Goal: Information Seeking & Learning: Learn about a topic

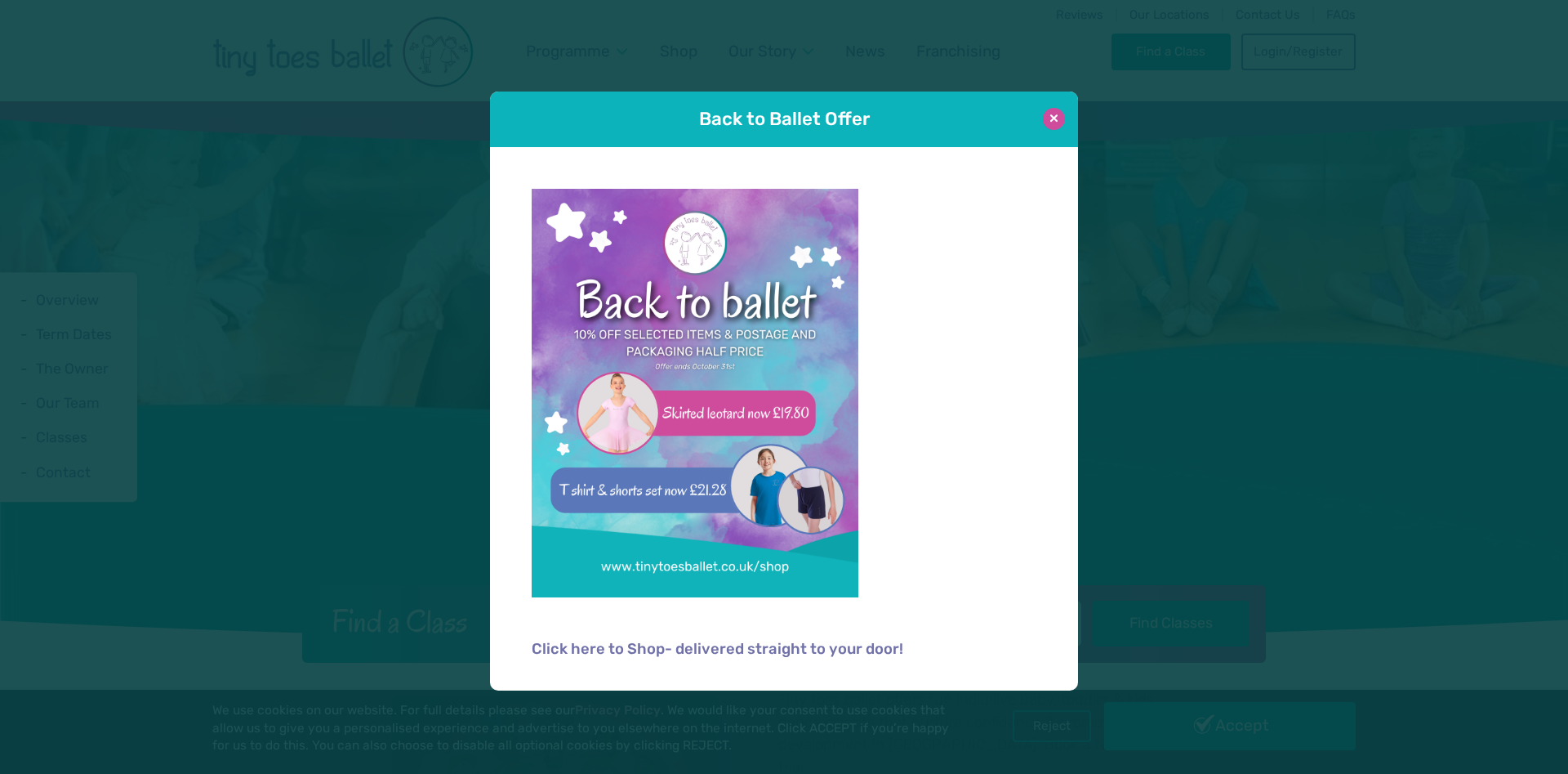
click at [1057, 122] on button at bounding box center [1053, 119] width 22 height 22
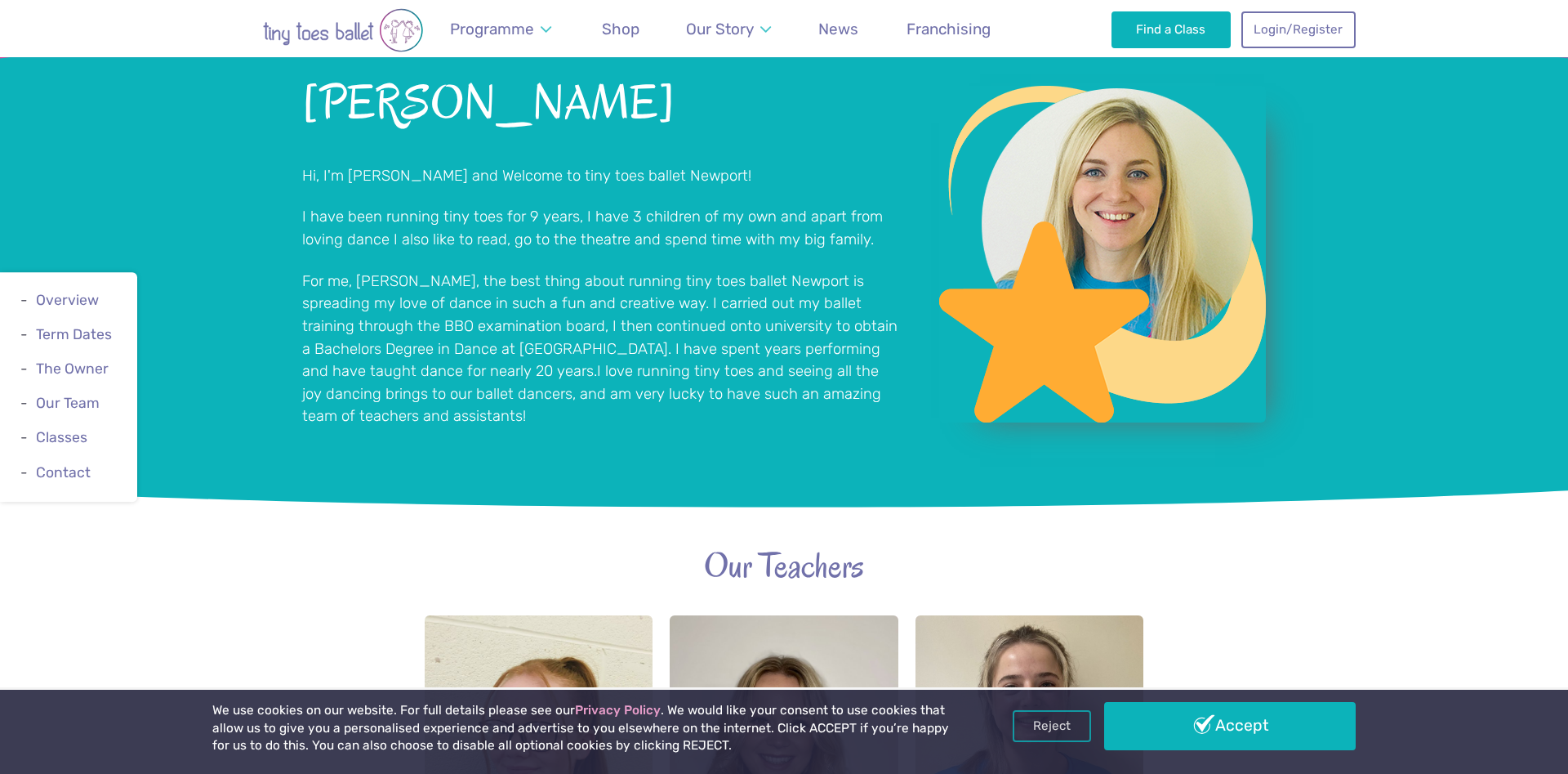
scroll to position [1167, 0]
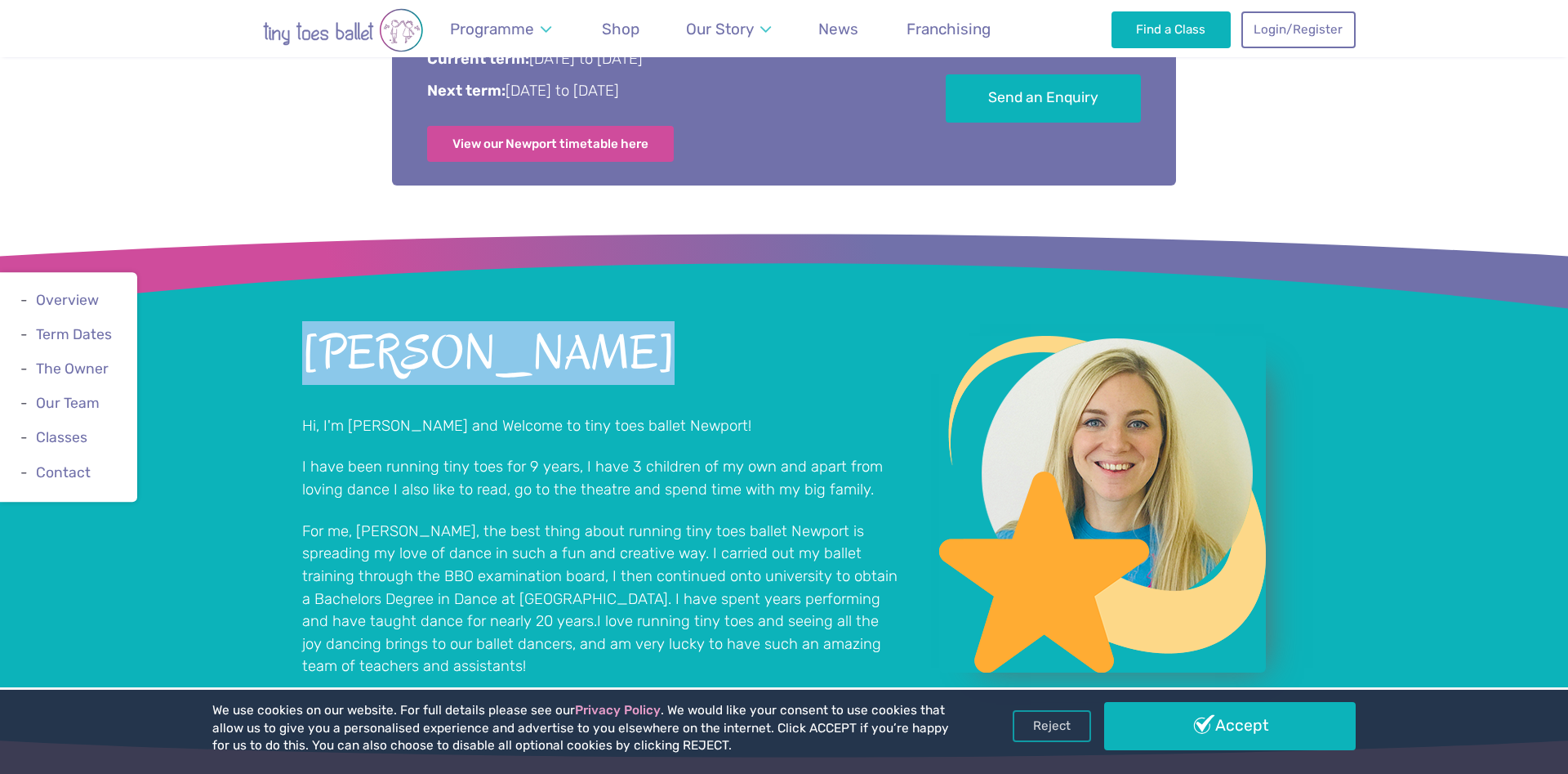
drag, startPoint x: 303, startPoint y: 294, endPoint x: 532, endPoint y: 295, distance: 229.0
click at [532, 295] on div "Lauren Yeates-Mayo Hi, I'm Miss Lauren and Welcome to tiny toes ballet Newport!…" at bounding box center [784, 491] width 1568 height 533
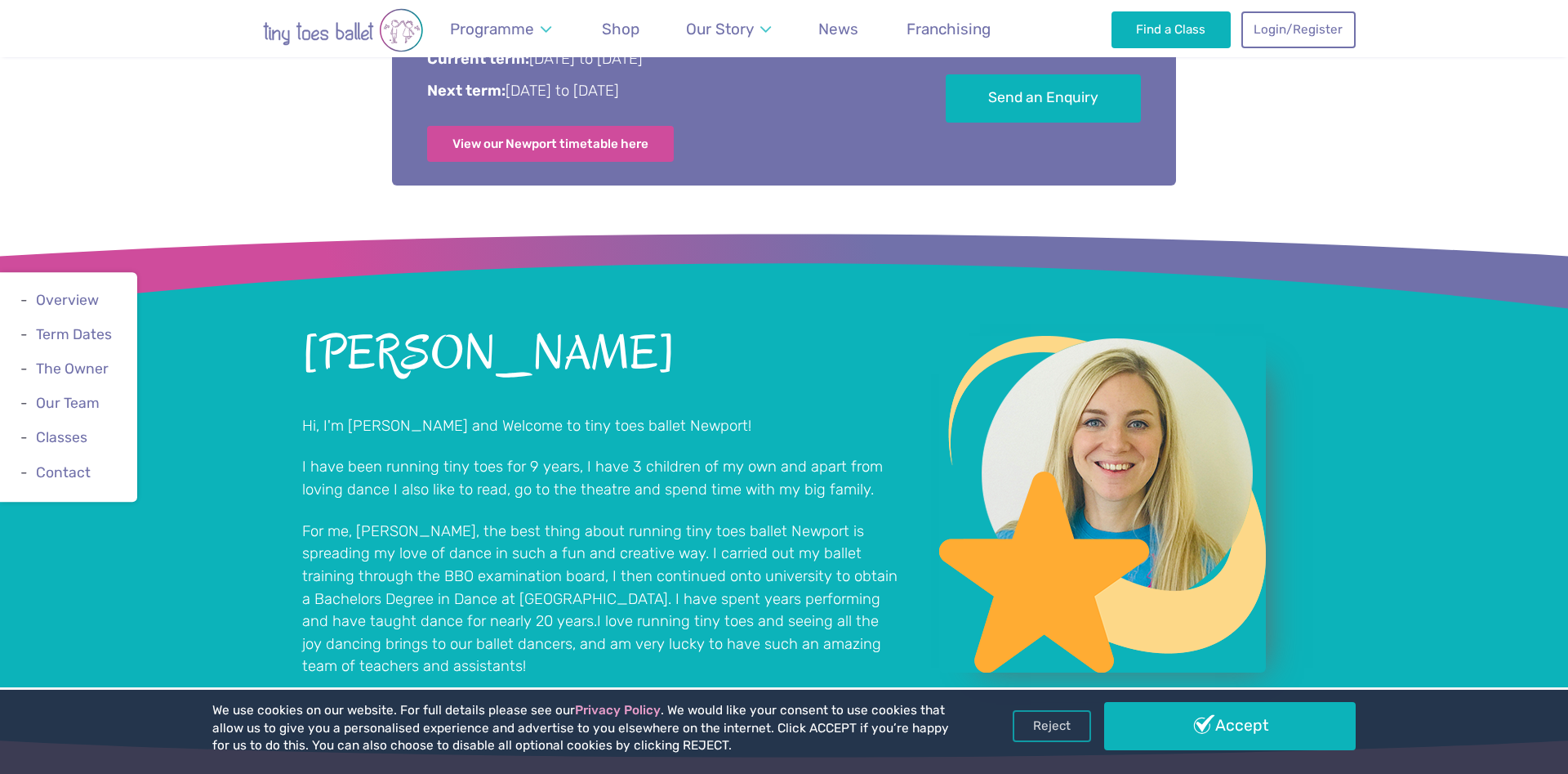
click at [452, 342] on div "Lauren Yeates-Mayo Hi, I'm Miss Lauren and Welcome to tiny toes ballet Newport!…" at bounding box center [600, 503] width 596 height 349
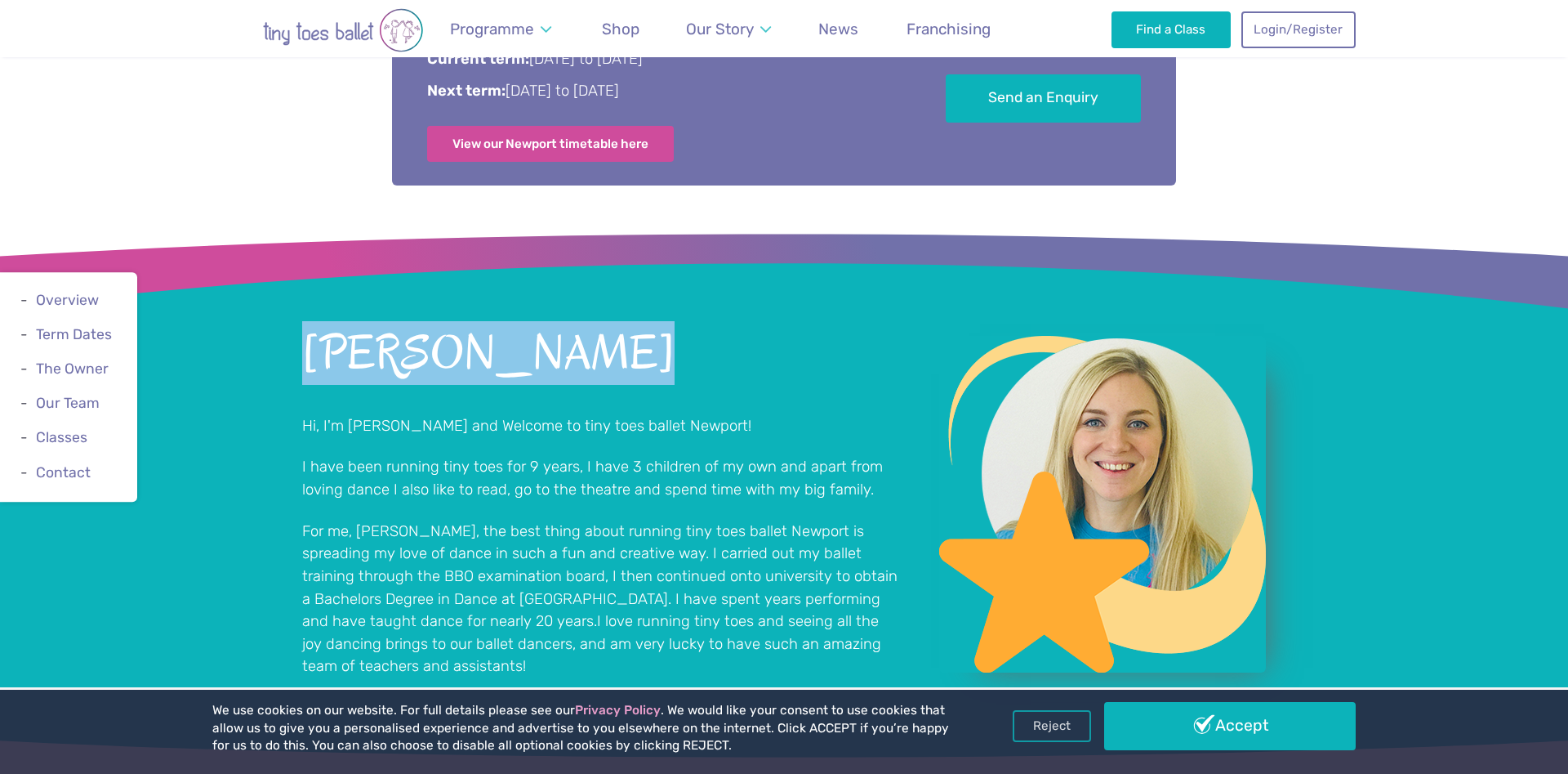
drag, startPoint x: 290, startPoint y: 281, endPoint x: 528, endPoint y: 281, distance: 238.0
click at [528, 281] on div "Lauren Yeates-Mayo Hi, I'm Miss Lauren and Welcome to tiny toes ballet Newport!…" at bounding box center [784, 491] width 1568 height 533
copy h2 "Lauren Yeates"
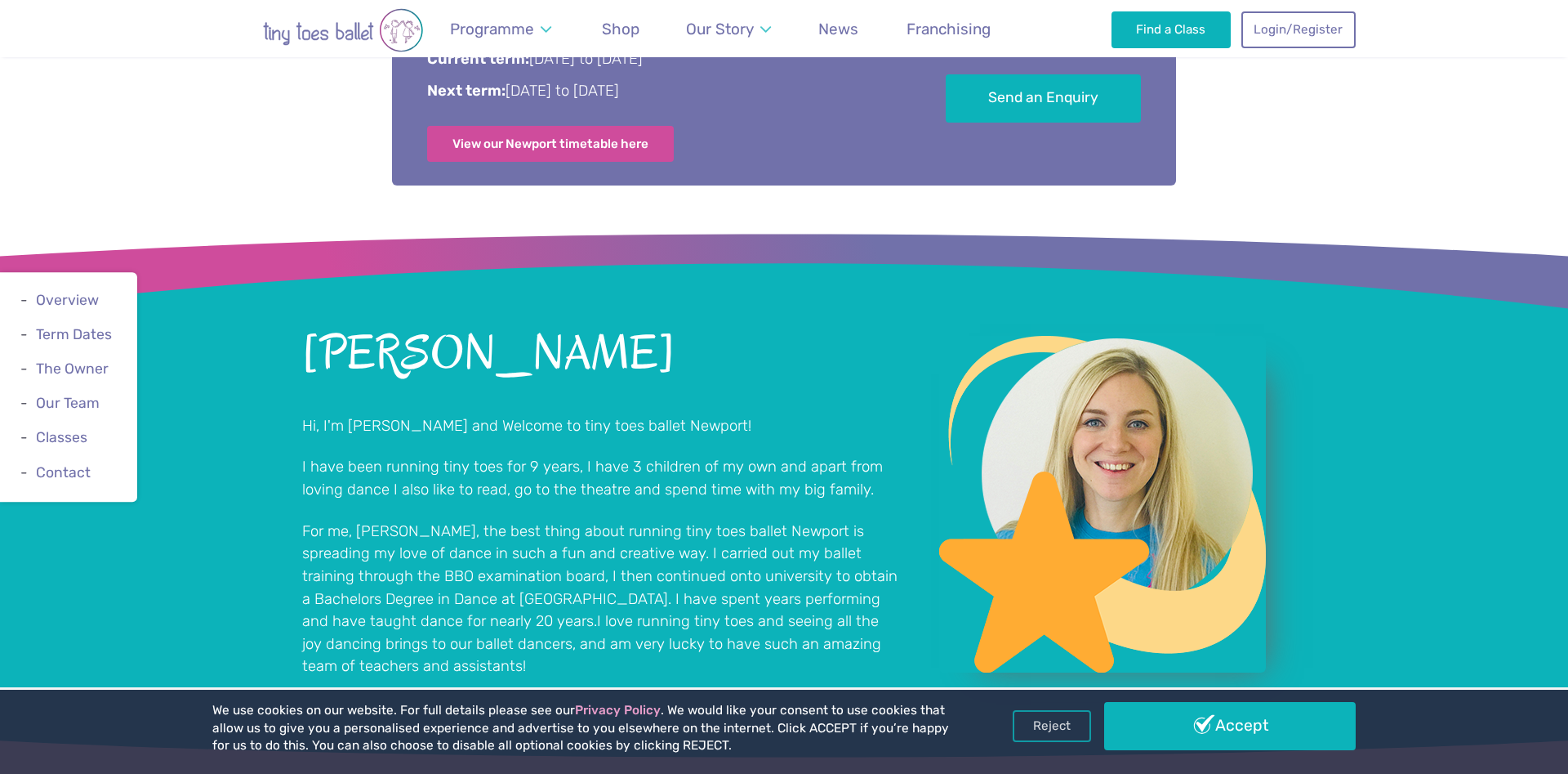
click at [669, 520] on p "For me, Miss Lauren, the best thing about running tiny toes ballet Newport is s…" at bounding box center [600, 599] width 596 height 157
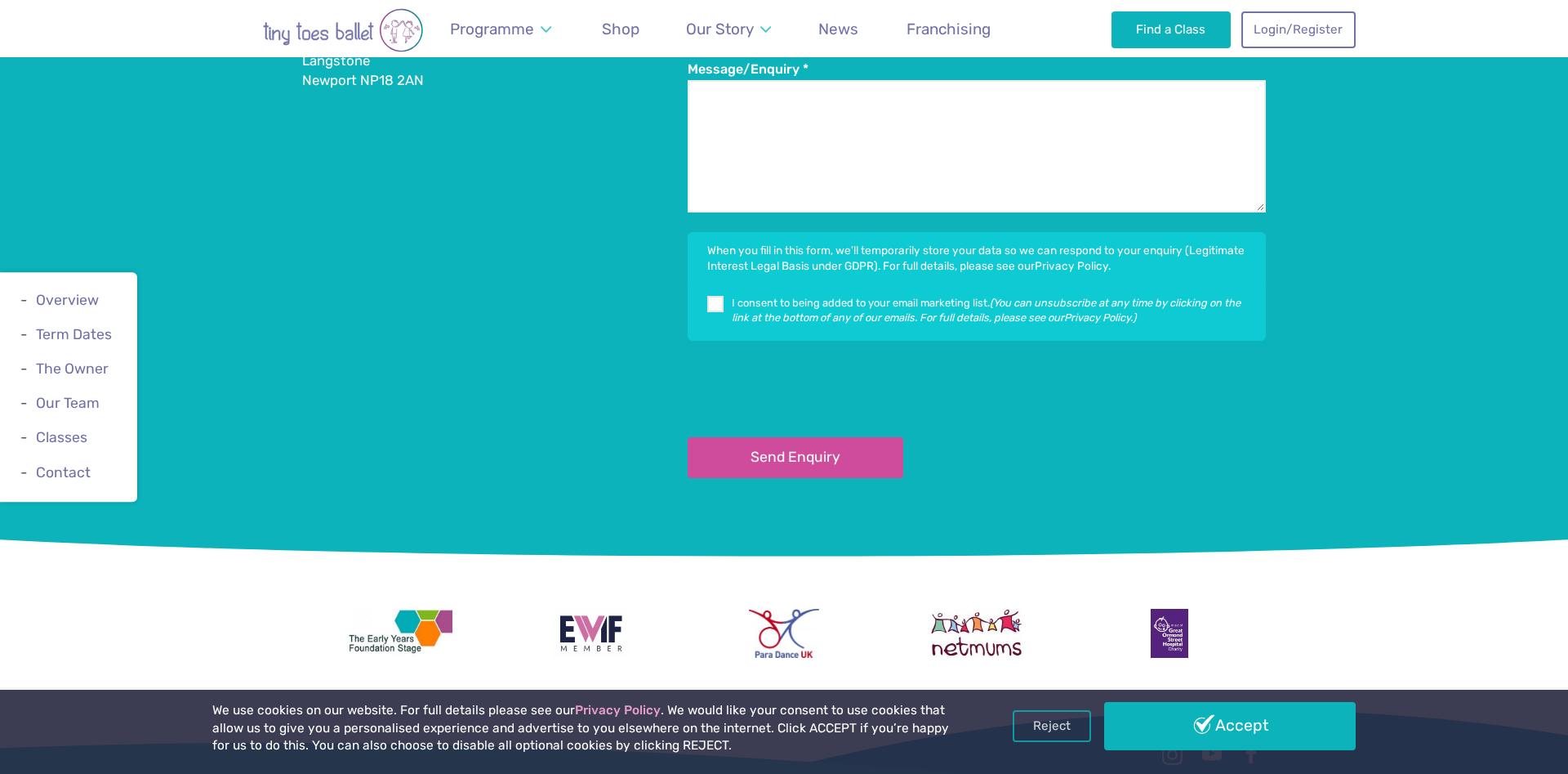
scroll to position [3569, 0]
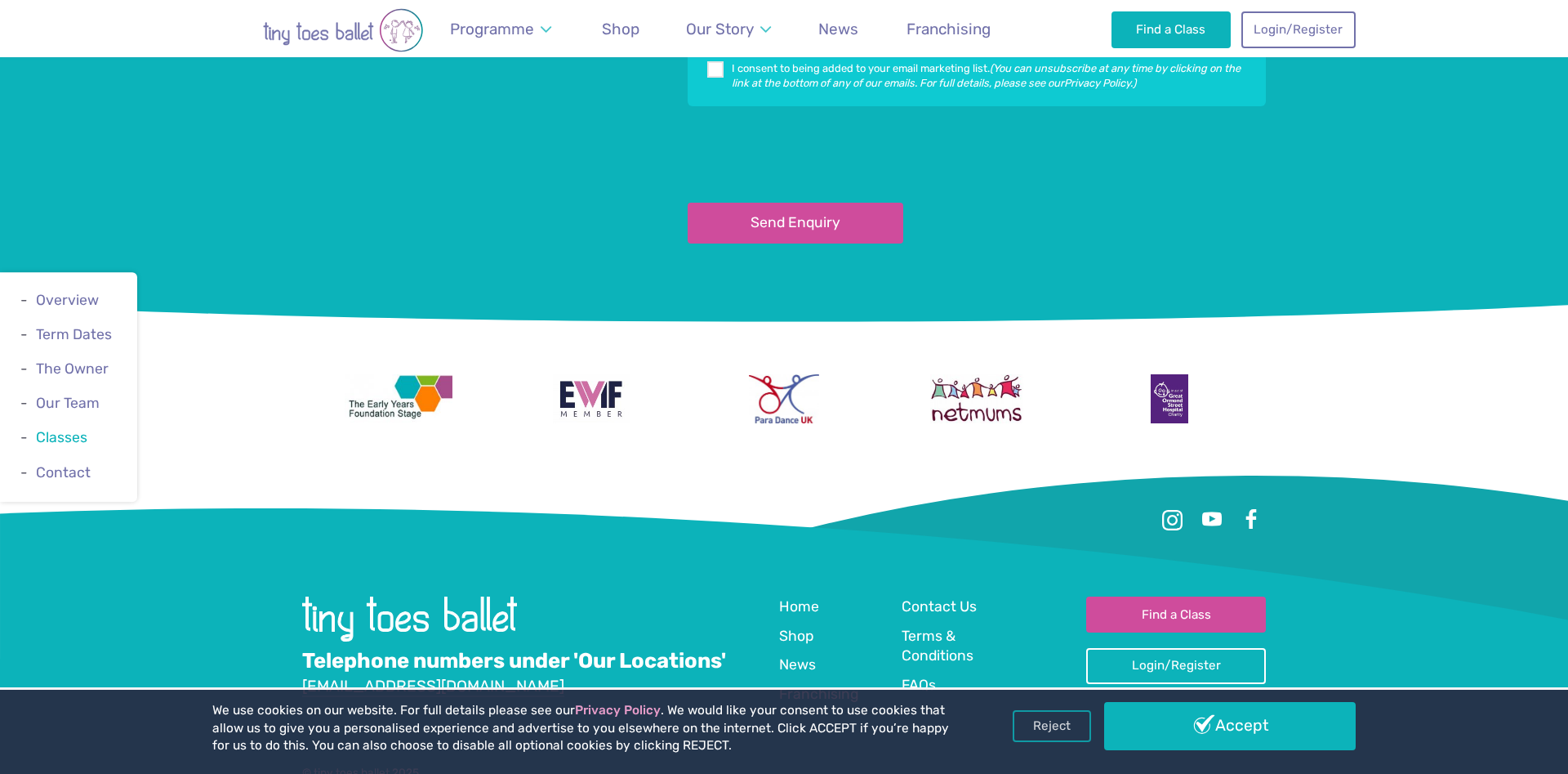
click at [71, 440] on link "Classes" at bounding box center [62, 438] width 52 height 16
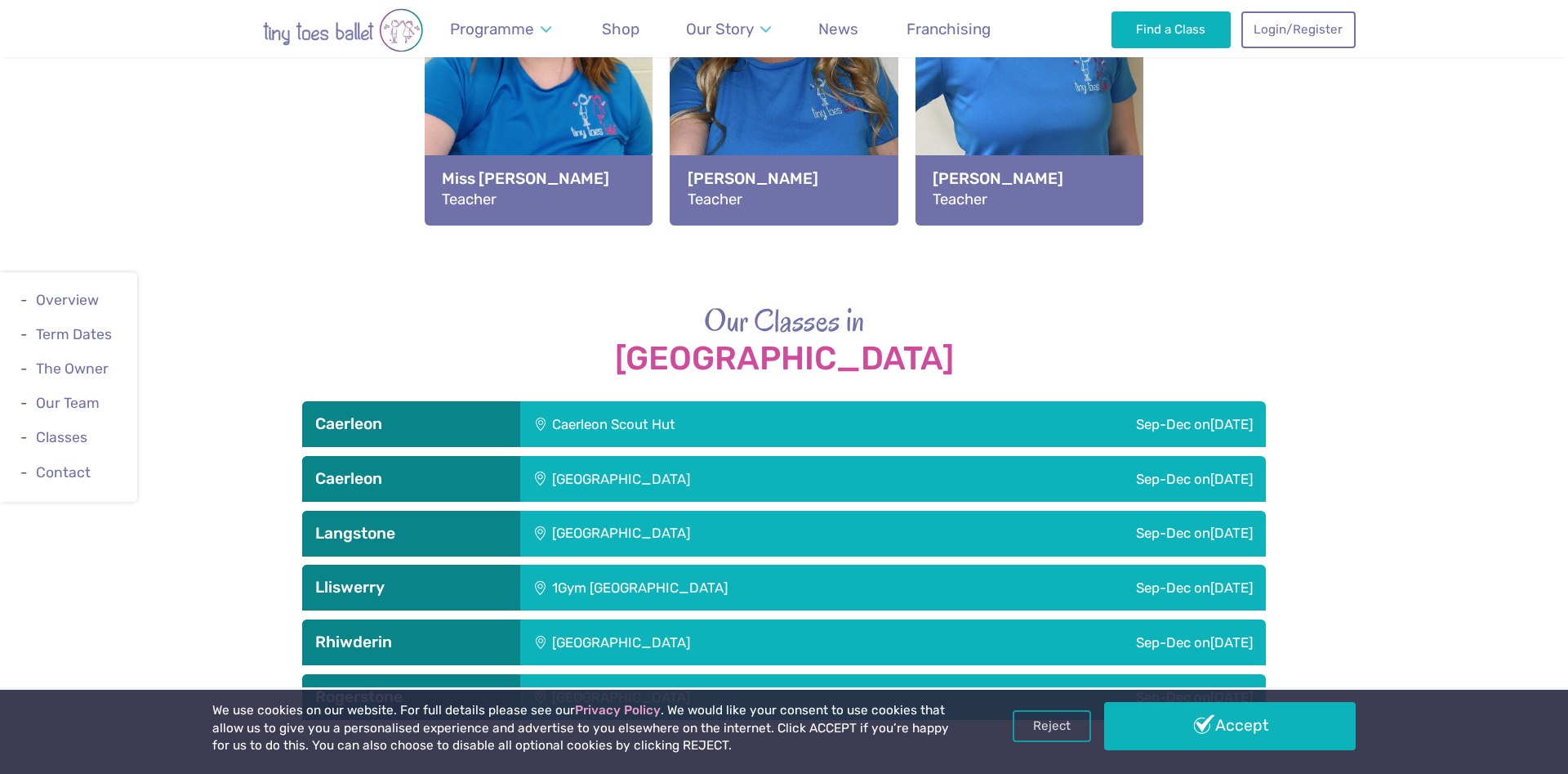
scroll to position [2254, 0]
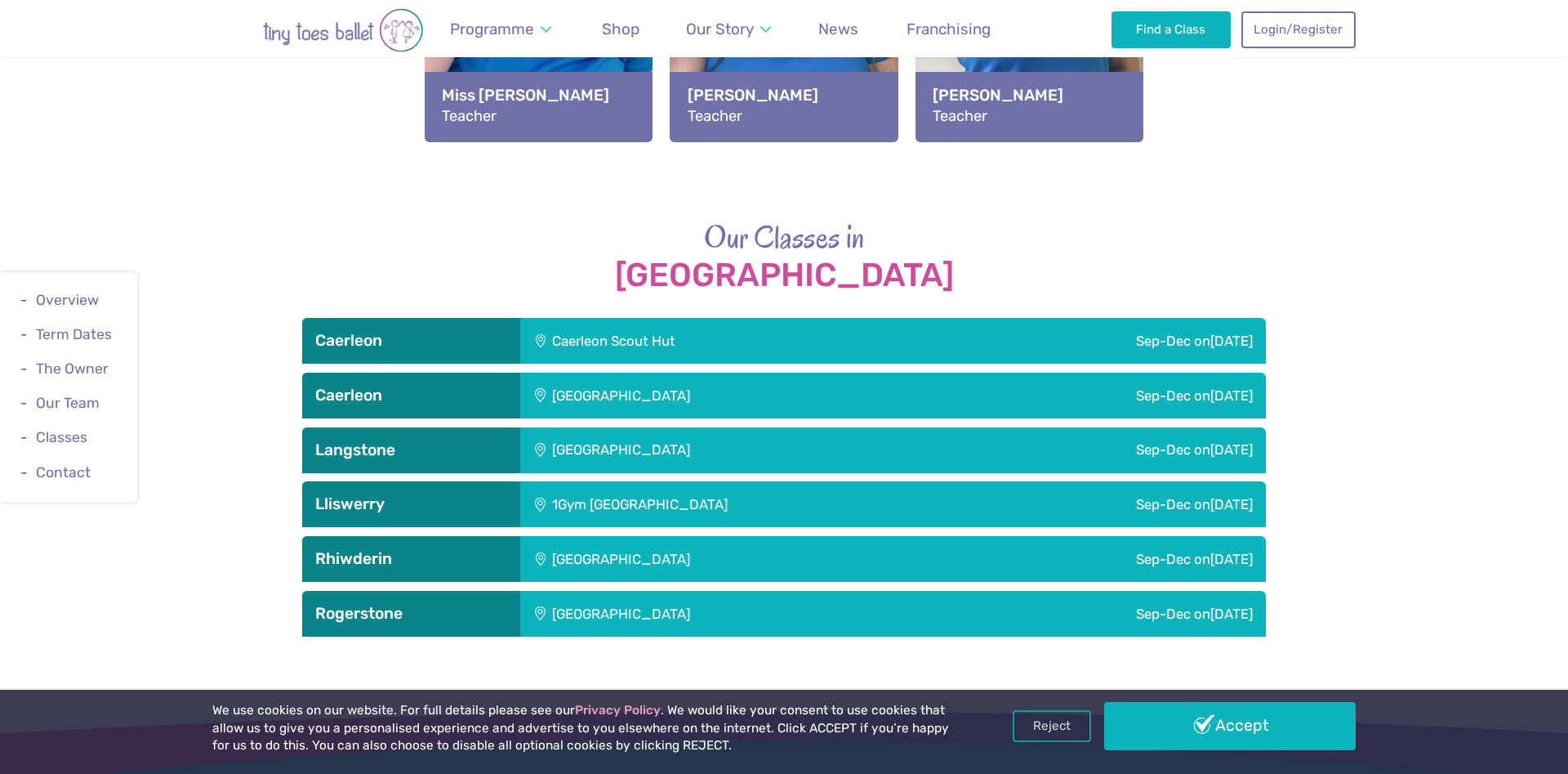
click at [382, 331] on h3 "Caerleon" at bounding box center [411, 341] width 192 height 20
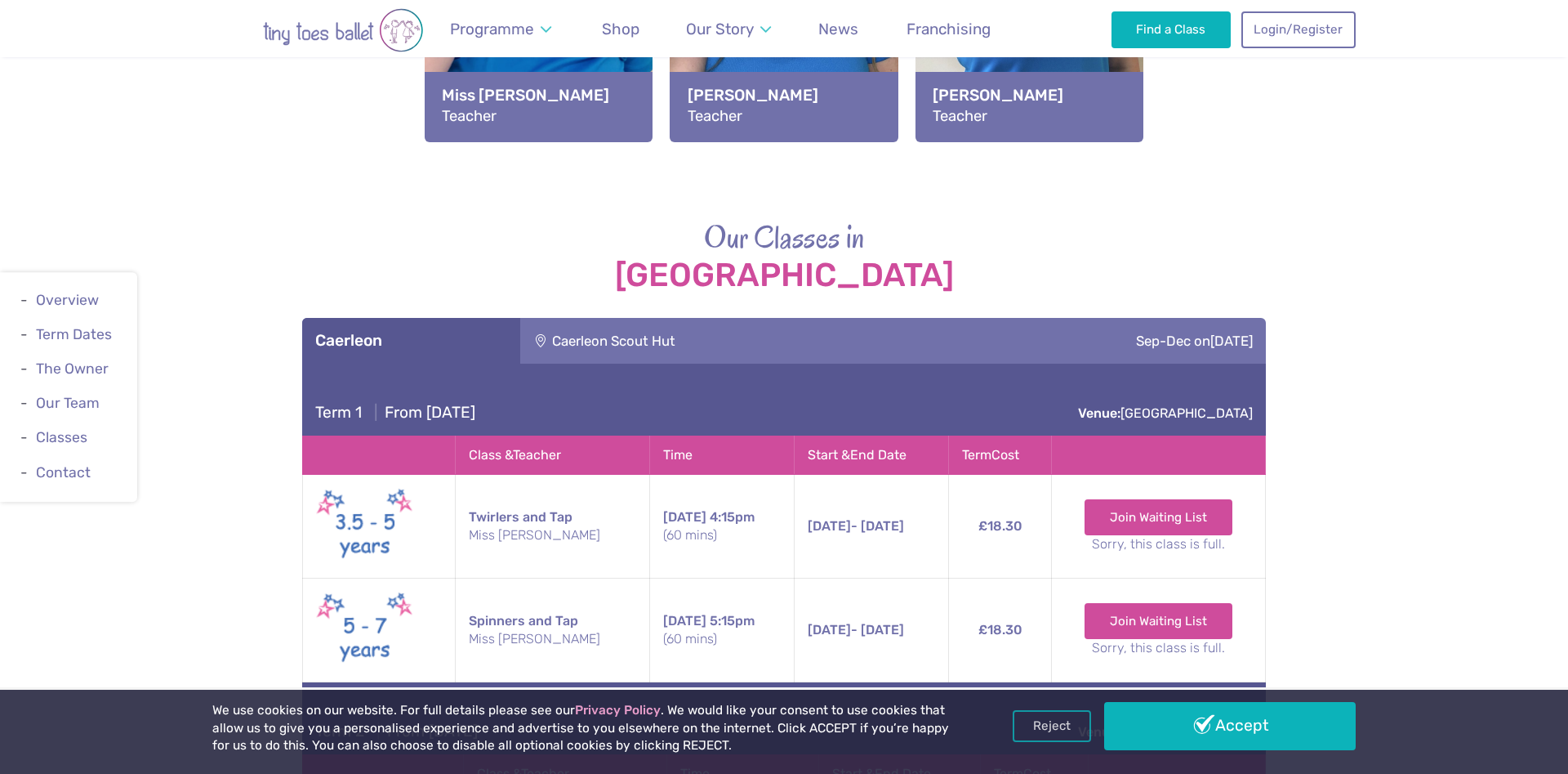
scroll to position [2504, 0]
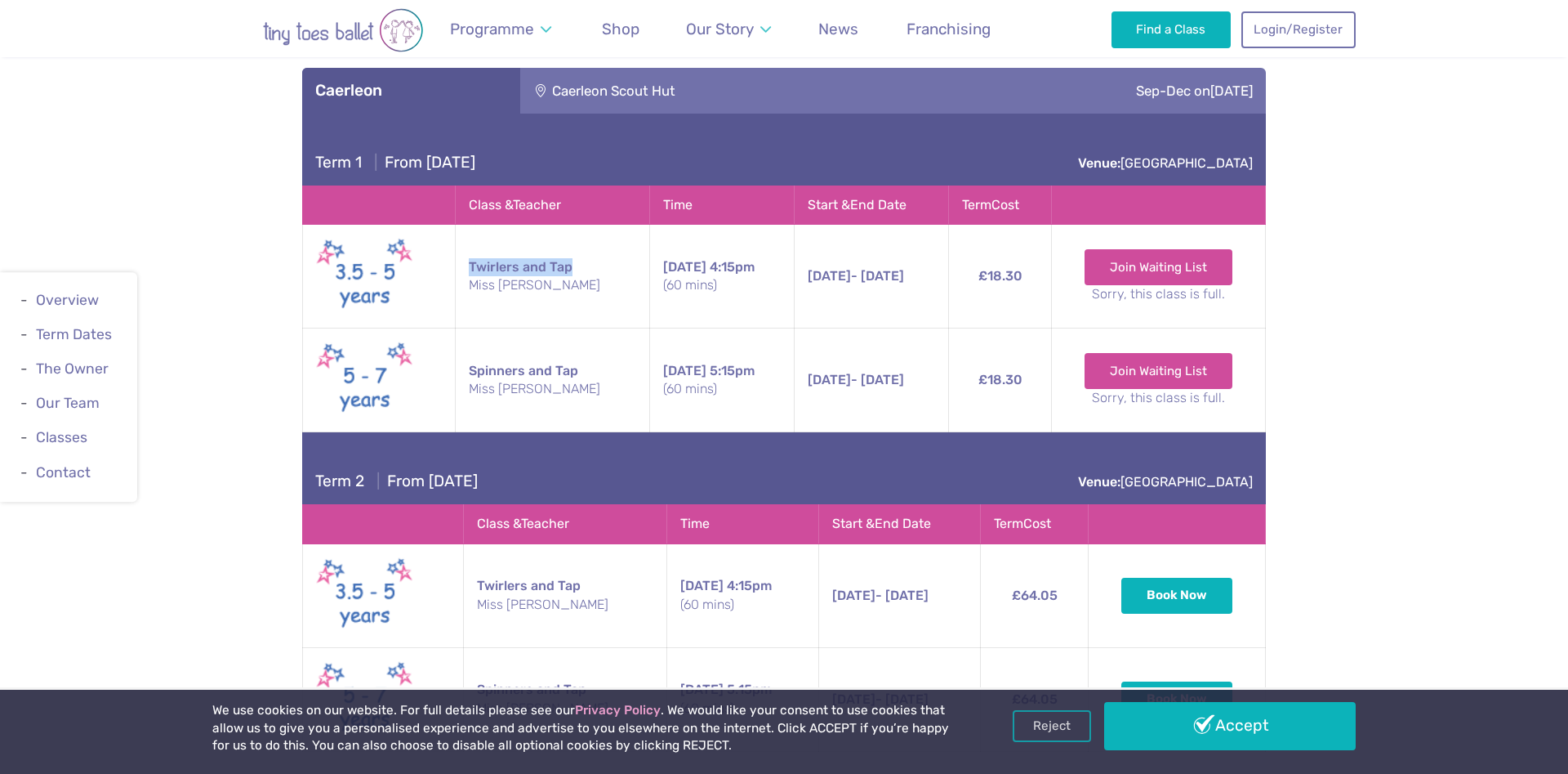
drag, startPoint x: 466, startPoint y: 198, endPoint x: 585, endPoint y: 195, distance: 119.0
click at [585, 224] on td "Twirlers and Tap Miss Nia" at bounding box center [553, 276] width 195 height 104
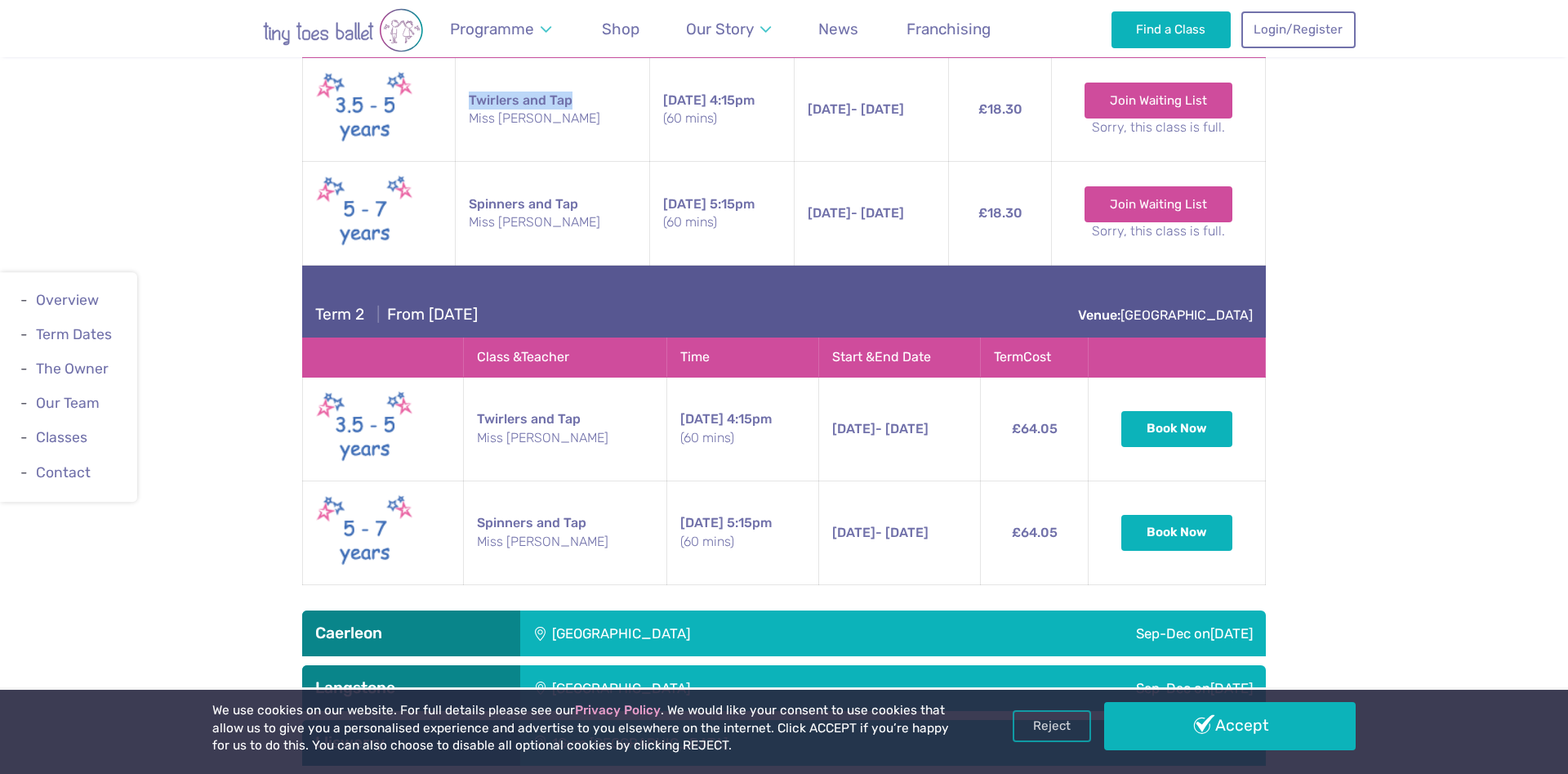
scroll to position [2838, 0]
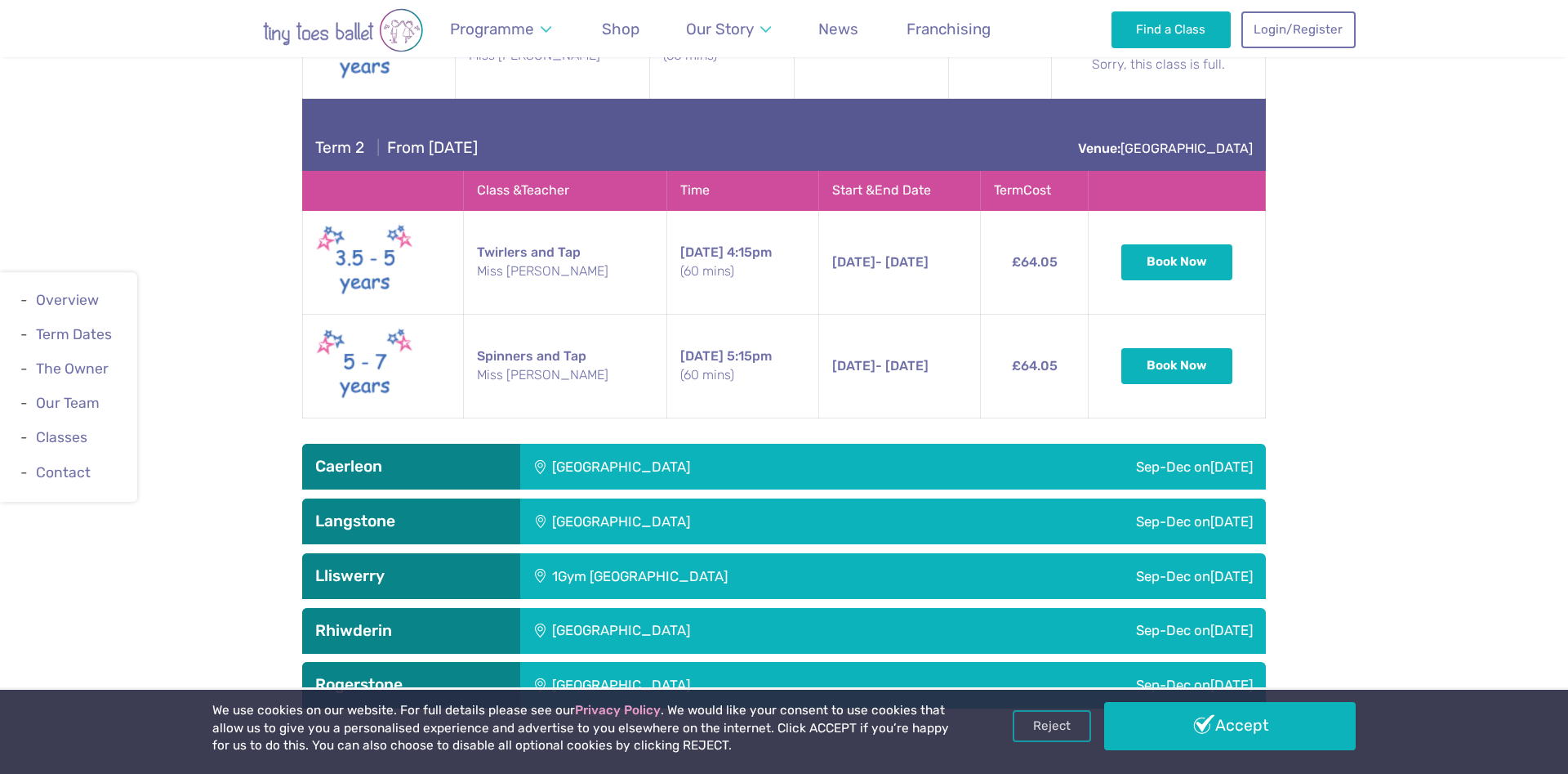
click at [553, 443] on div "Caerleon Town Hall" at bounding box center [729, 466] width 418 height 46
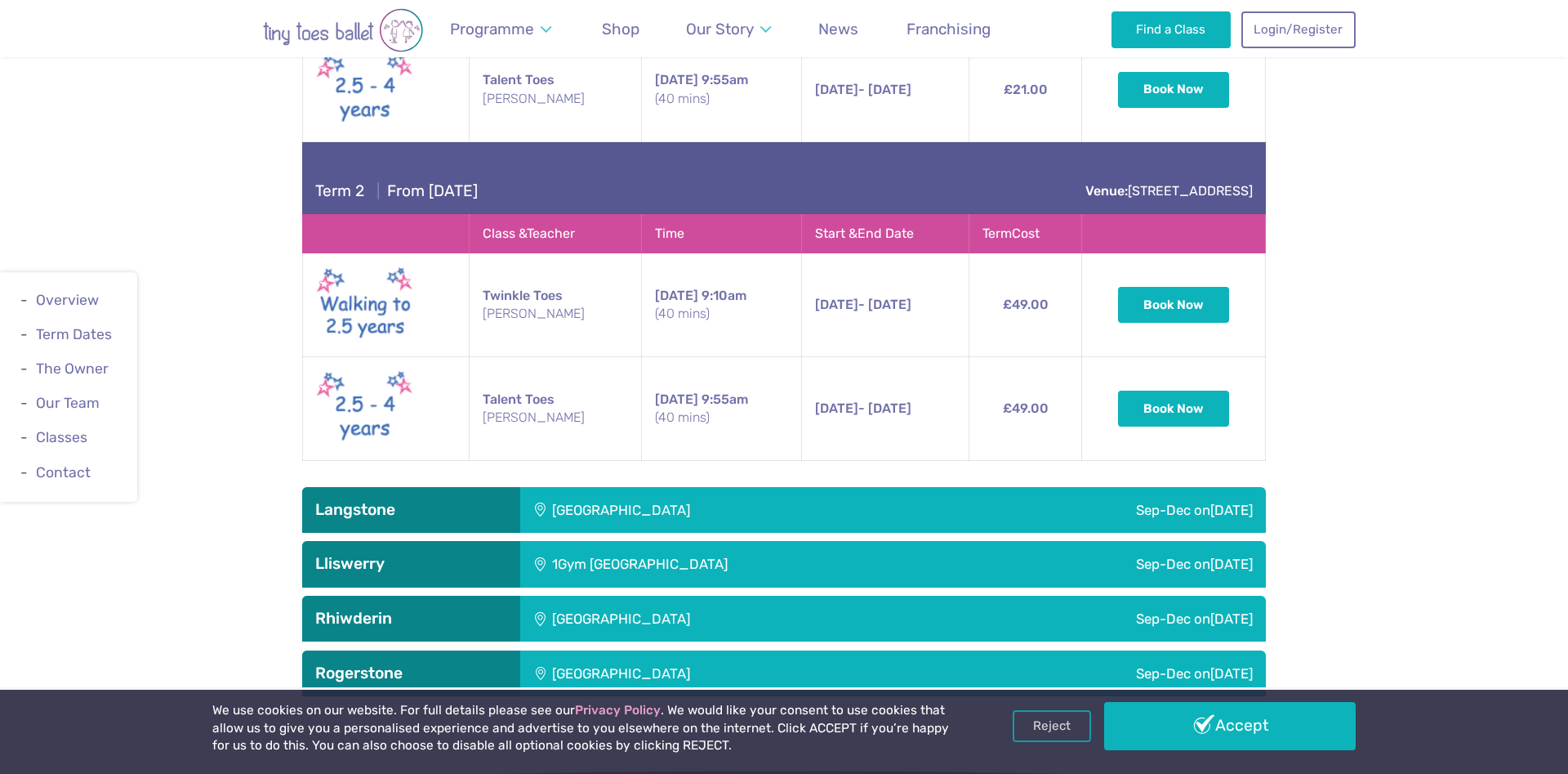
scroll to position [3588, 0]
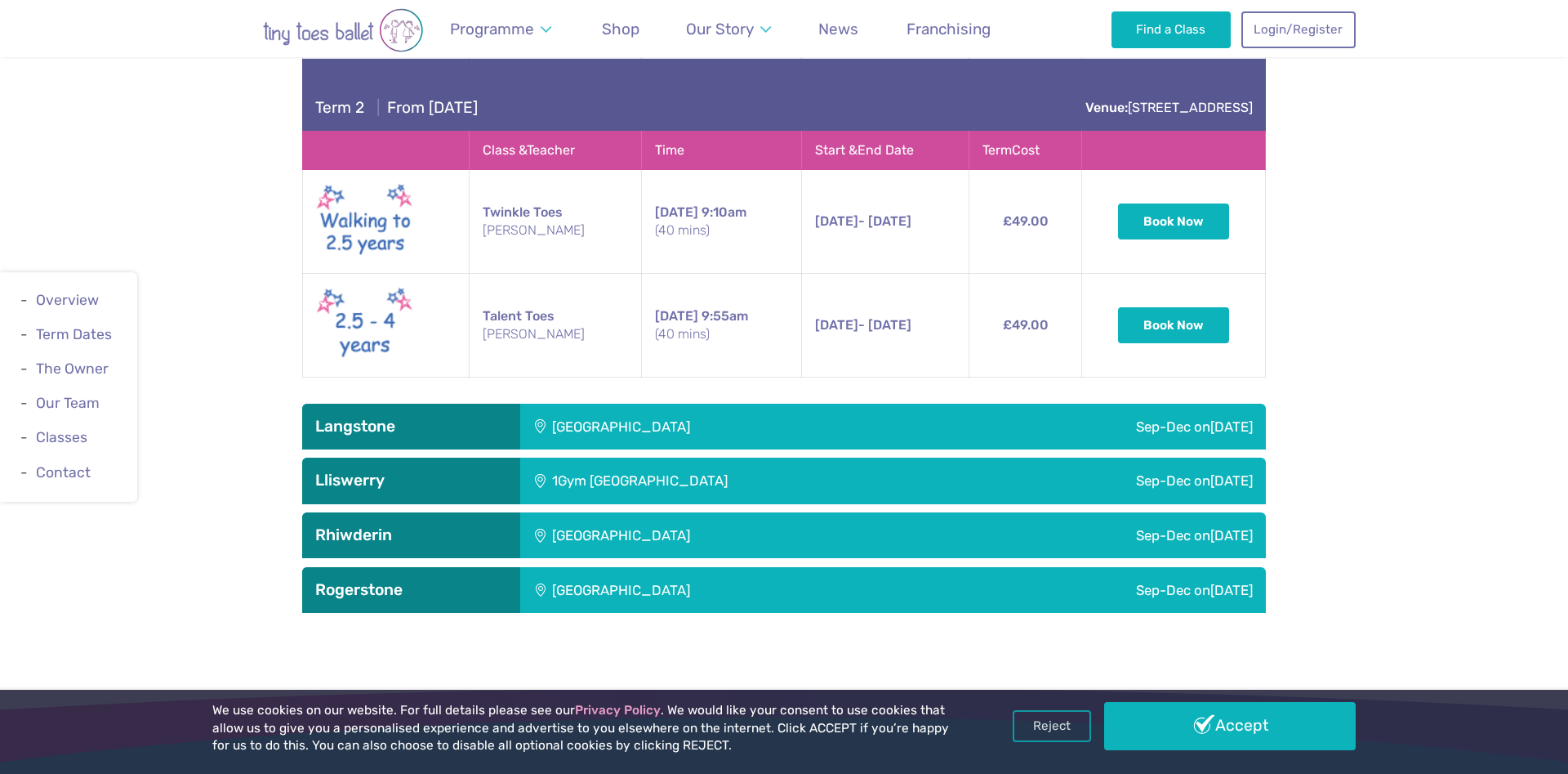
click at [591, 404] on div "Langstone Village Hall" at bounding box center [729, 426] width 418 height 46
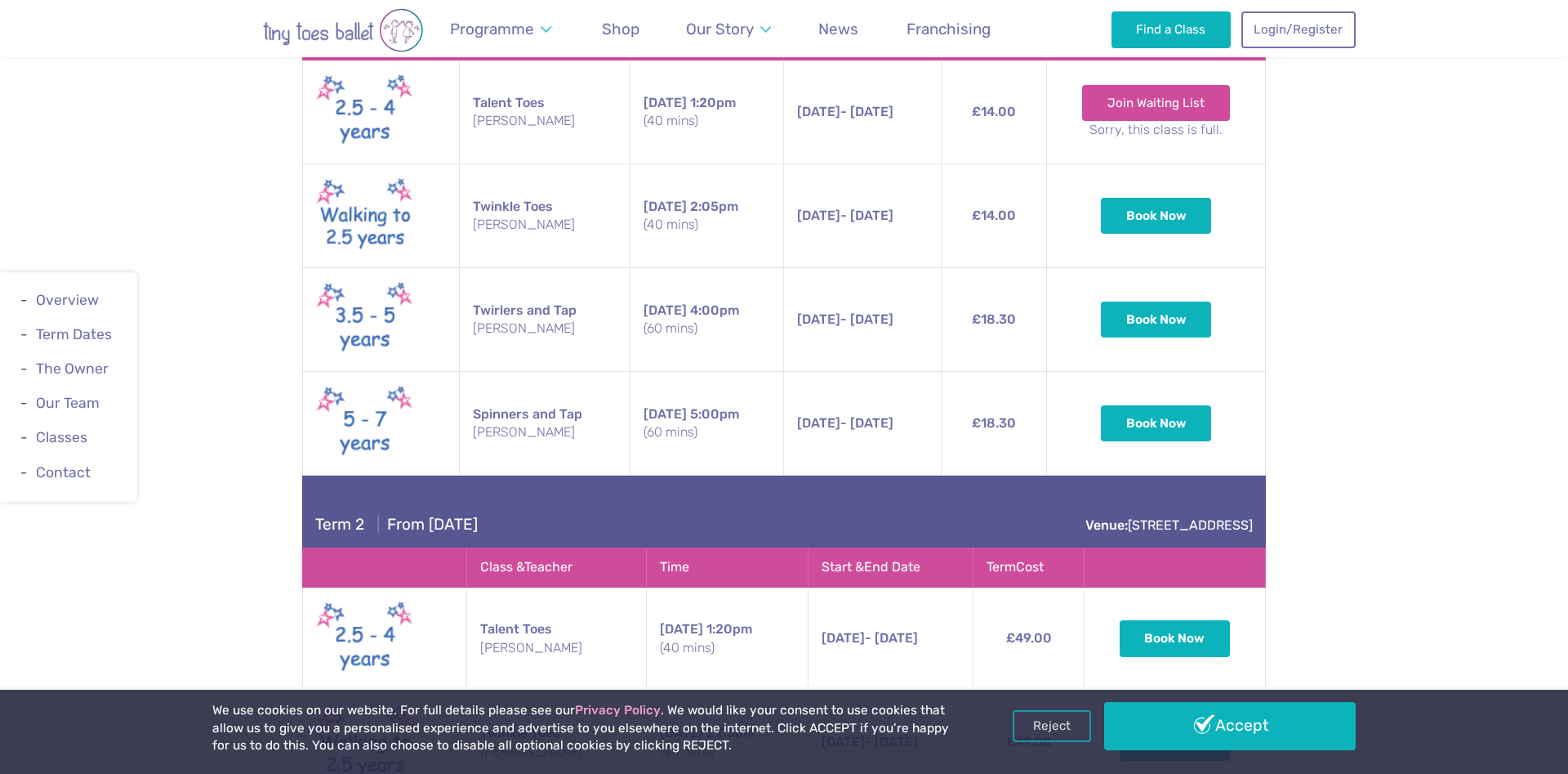
scroll to position [4254, 0]
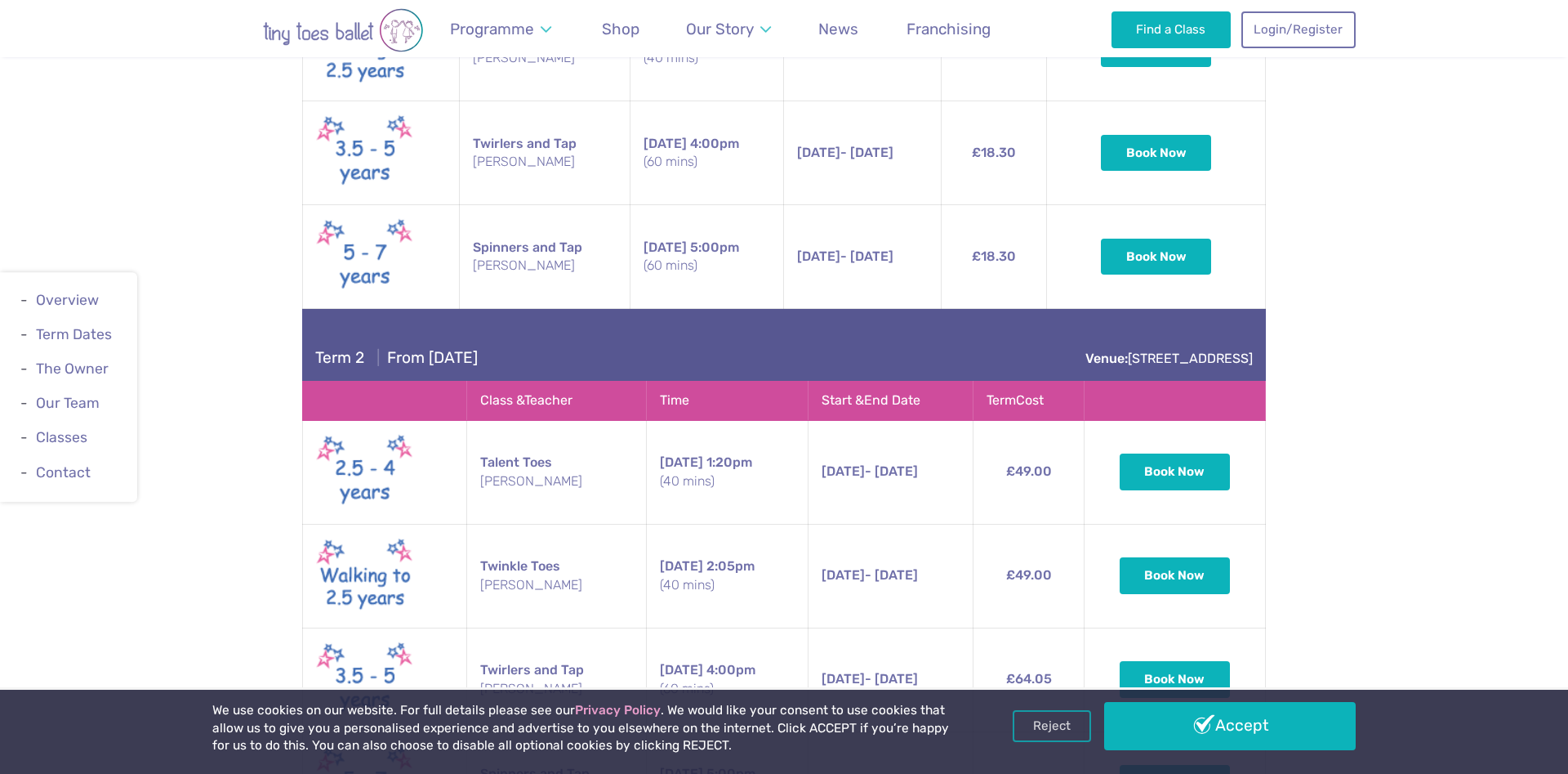
click at [538, 420] on td "Talent Toes Miss Jess" at bounding box center [557, 472] width 180 height 104
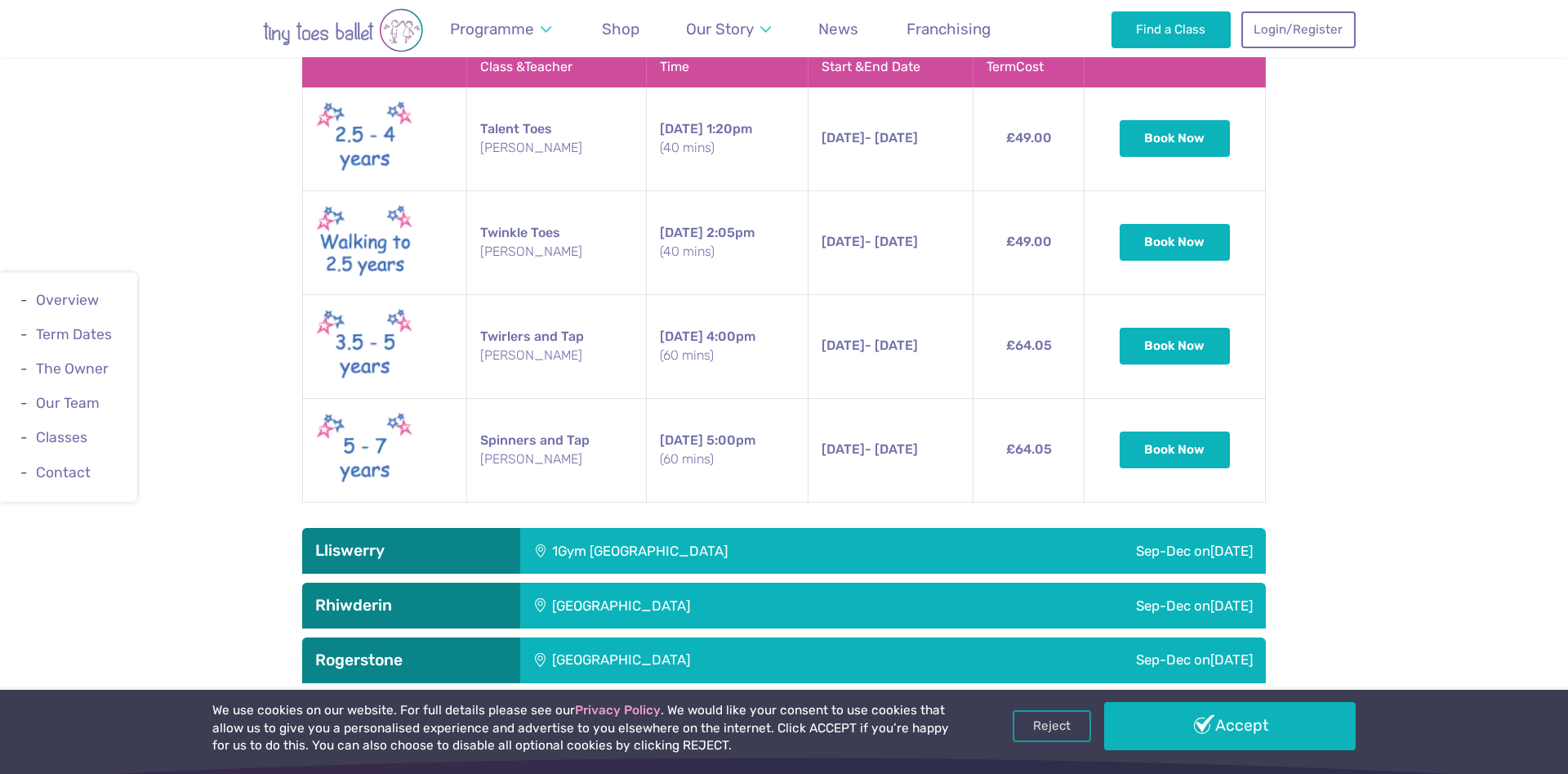
click at [576, 528] on div "1Gym Newport" at bounding box center [746, 551] width 452 height 46
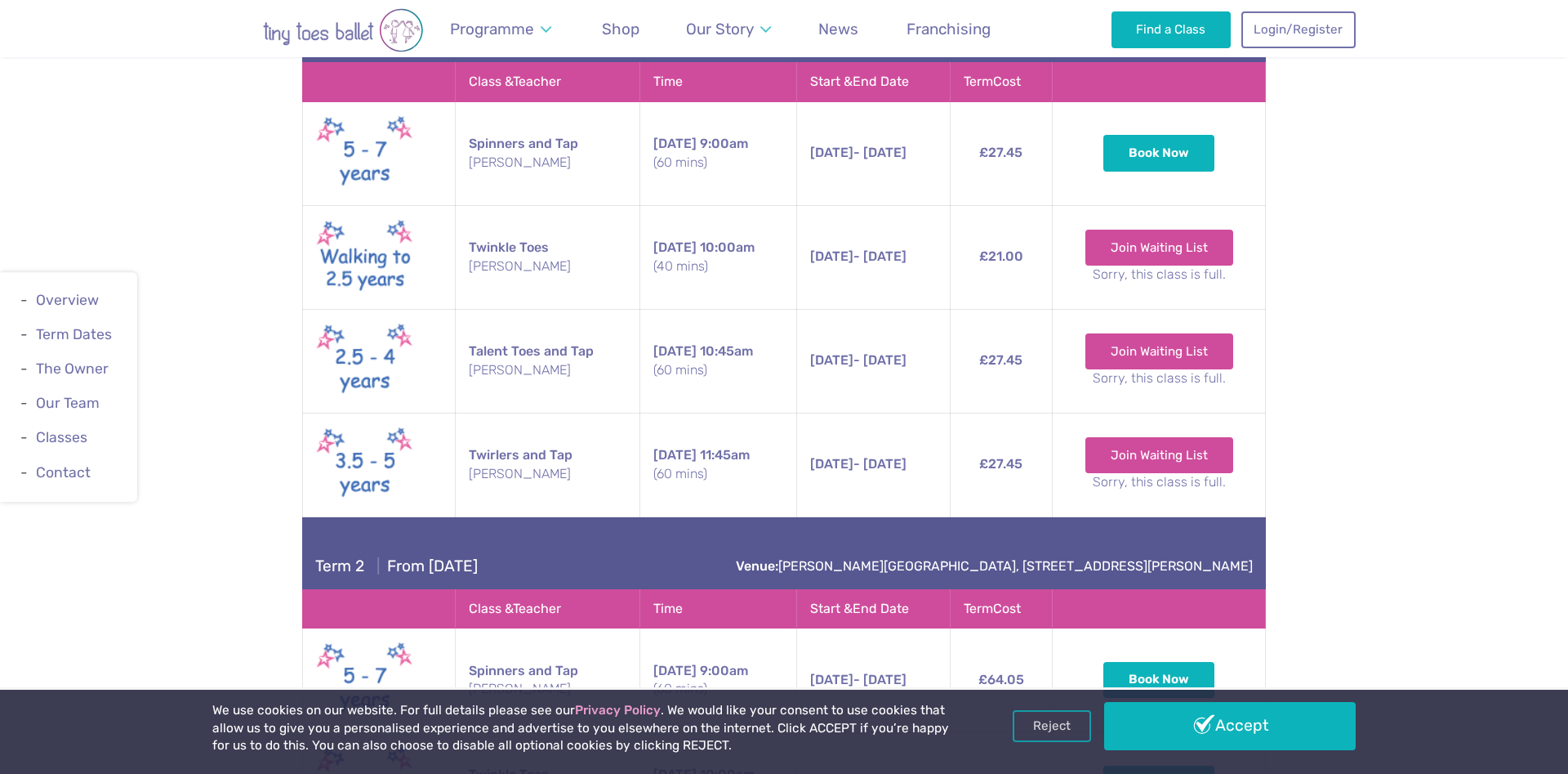
scroll to position [5338, 0]
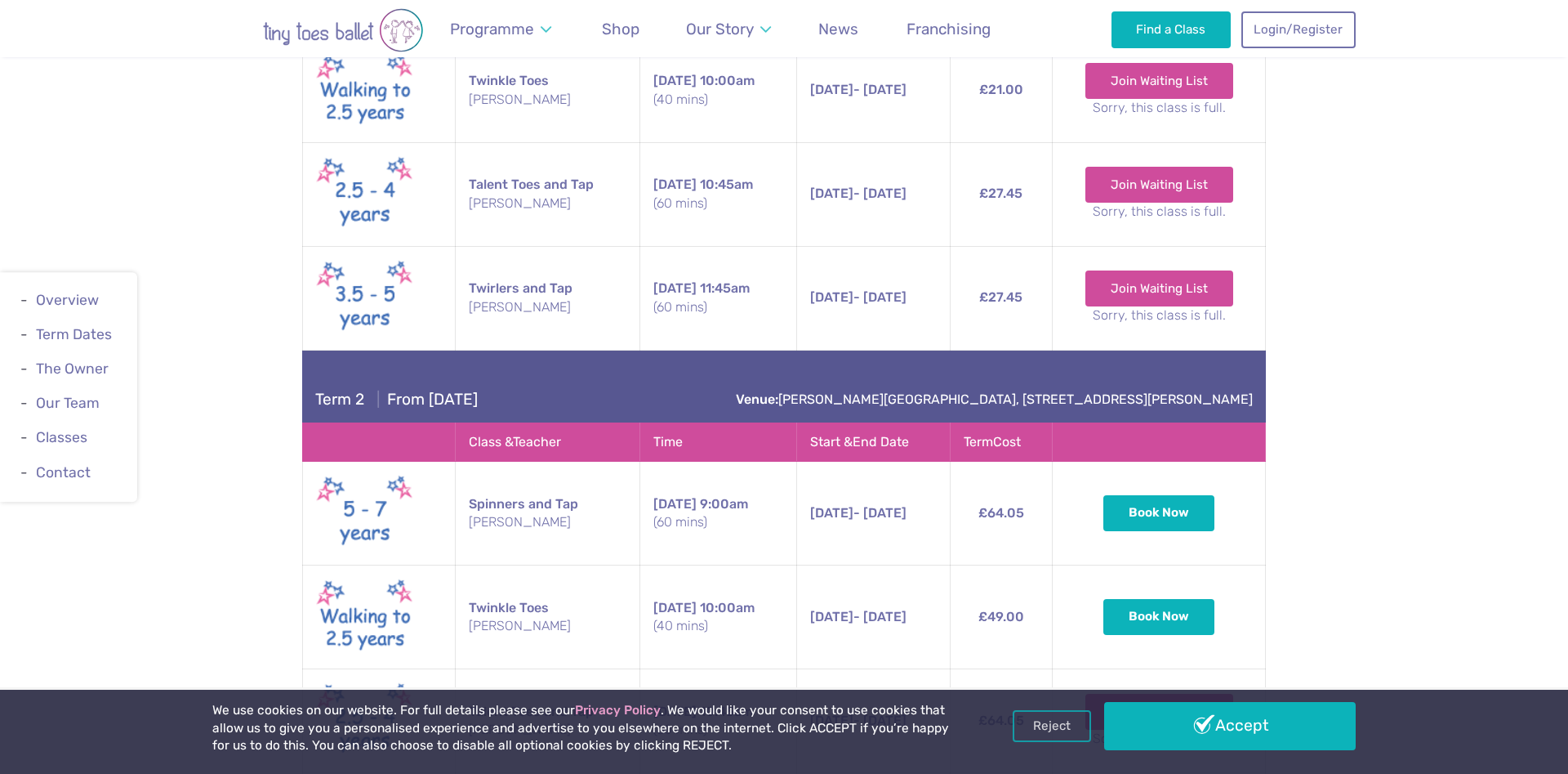
click at [579, 461] on td "Spinners and Tap Miss Lara" at bounding box center [548, 513] width 186 height 104
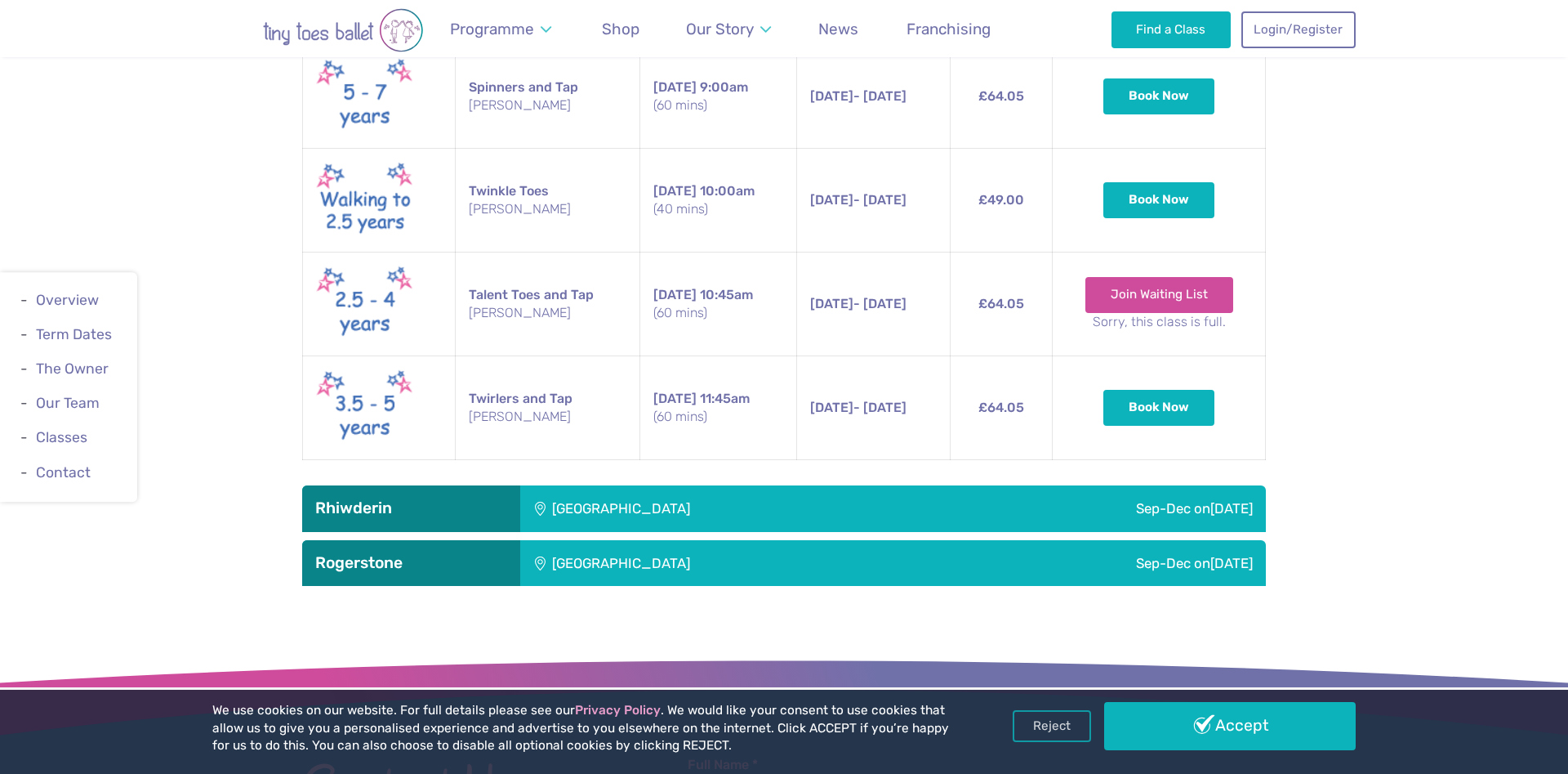
click at [548, 485] on div "Rhiwderin Village Hall" at bounding box center [729, 508] width 418 height 46
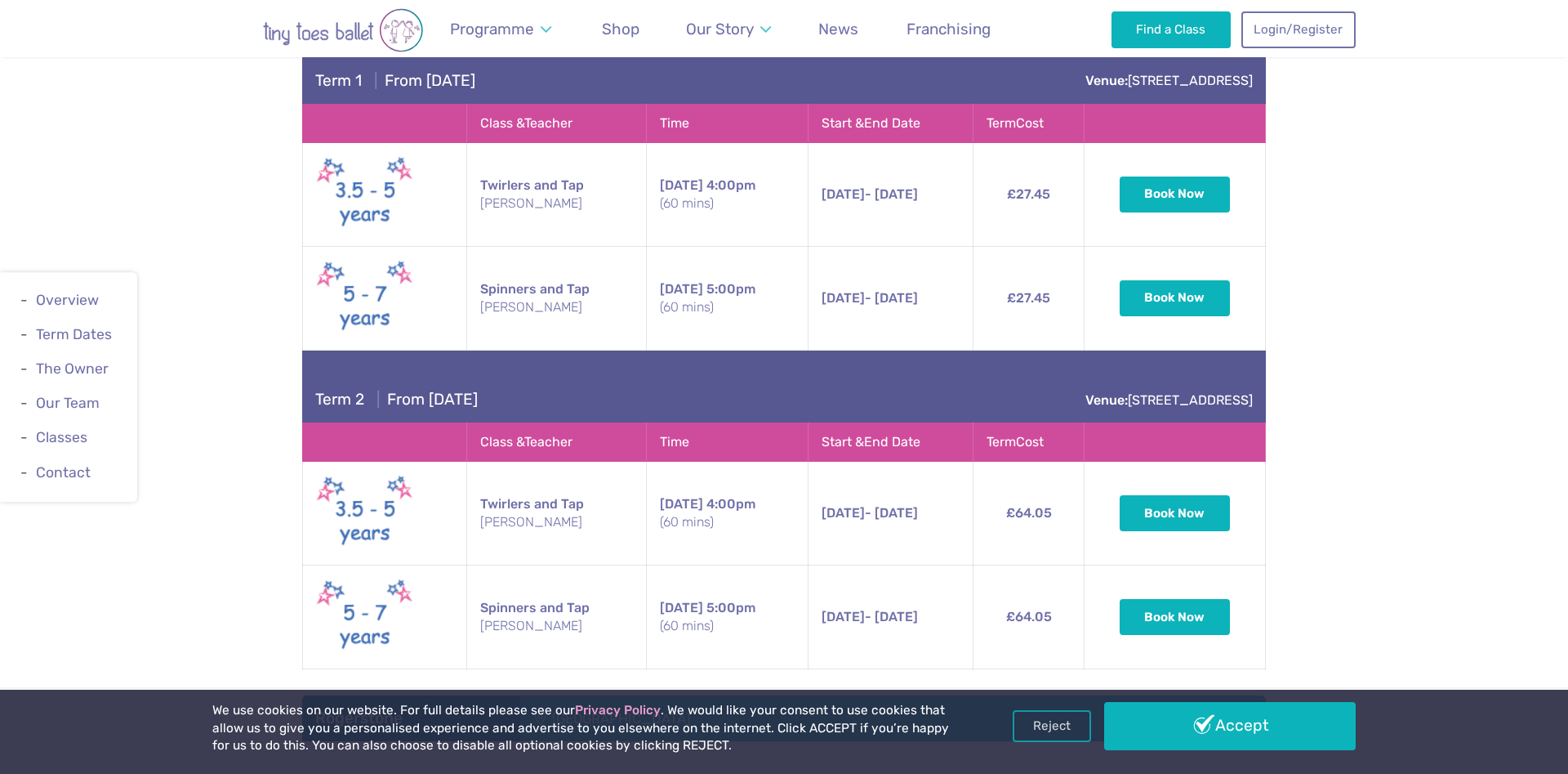
scroll to position [6505, 0]
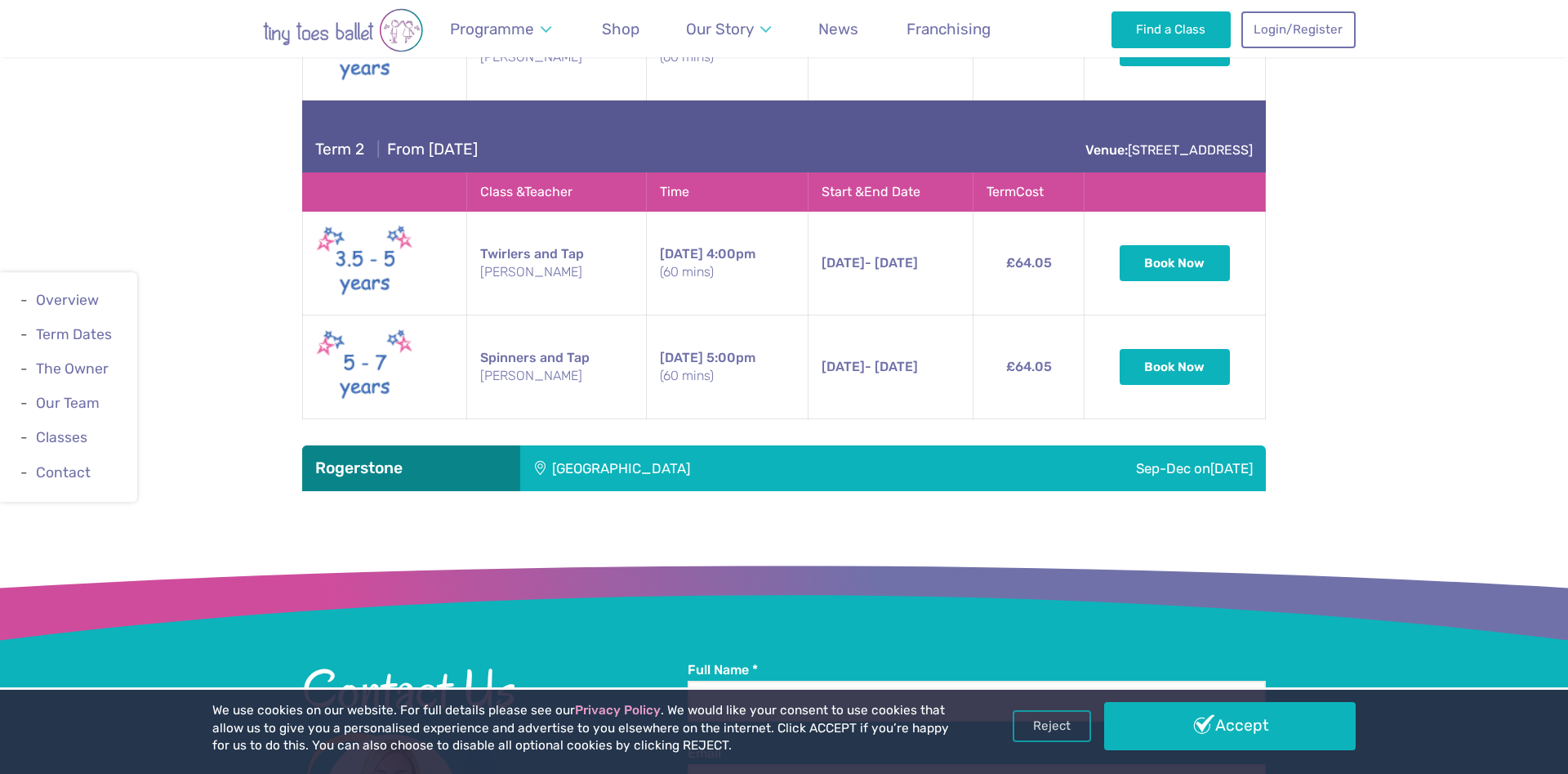
click at [624, 445] on div "Tydu Community Hall" at bounding box center [729, 467] width 418 height 46
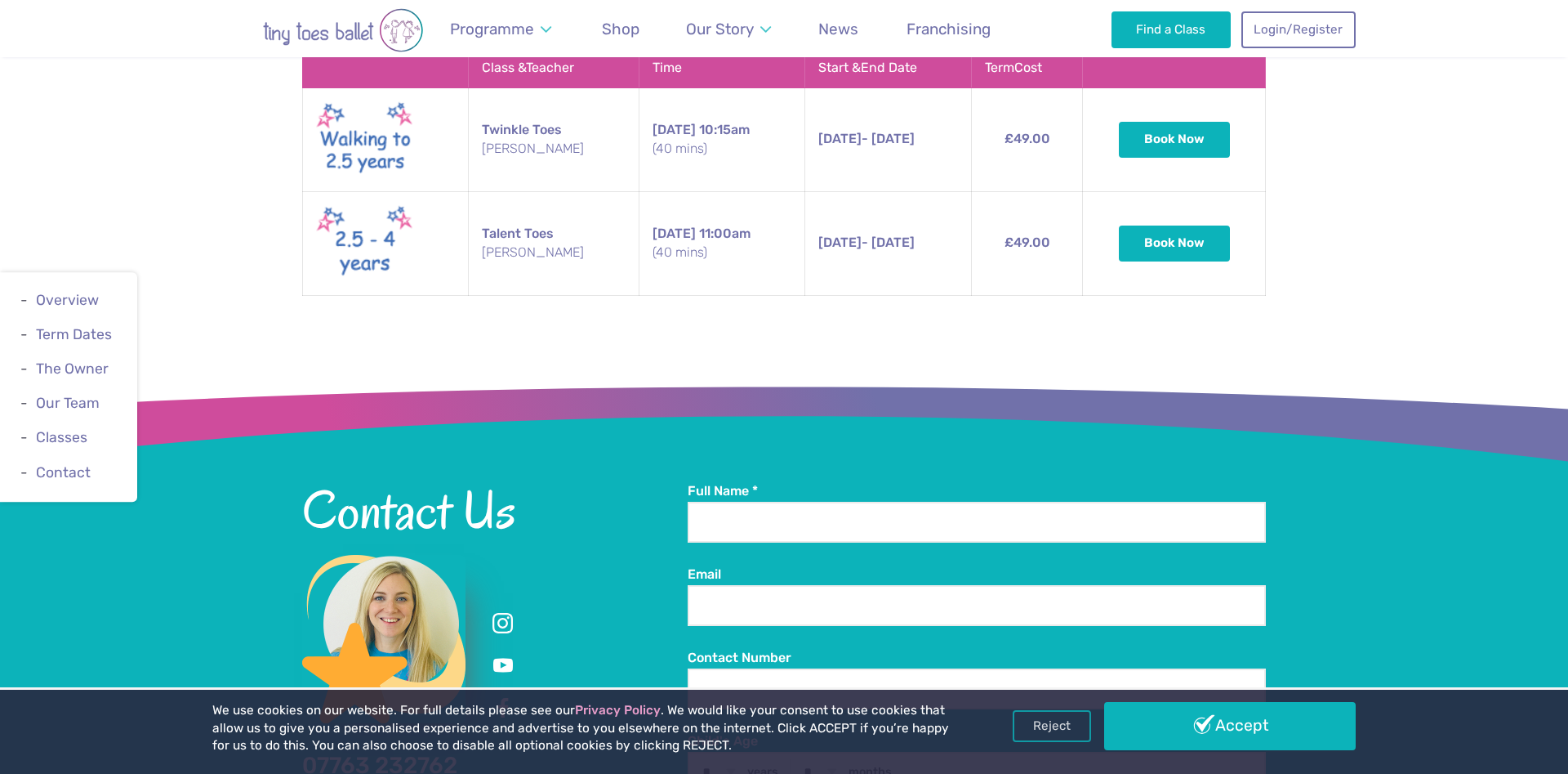
scroll to position [0, 0]
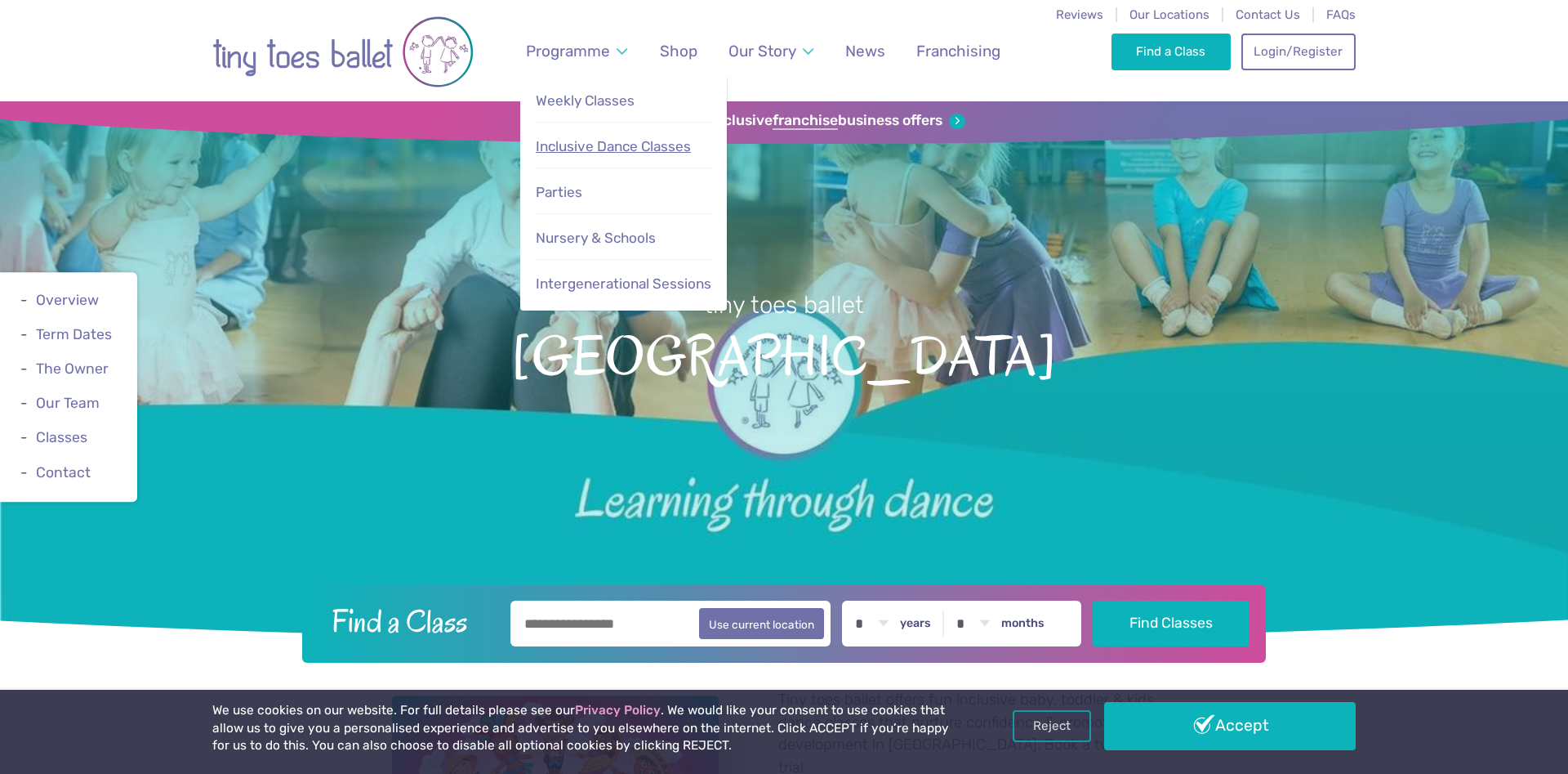
click at [607, 148] on span "Inclusive Dance Classes" at bounding box center [614, 147] width 155 height 16
